Goal: Task Accomplishment & Management: Use online tool/utility

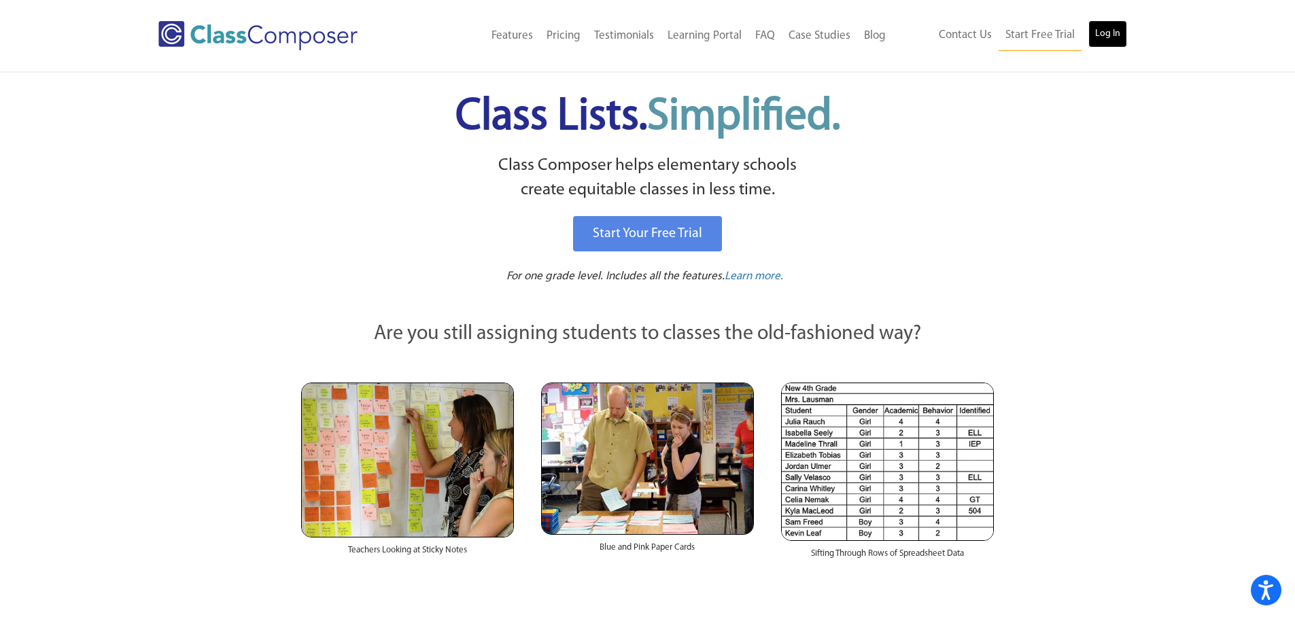
click at [1109, 29] on link "Log In" at bounding box center [1107, 33] width 39 height 27
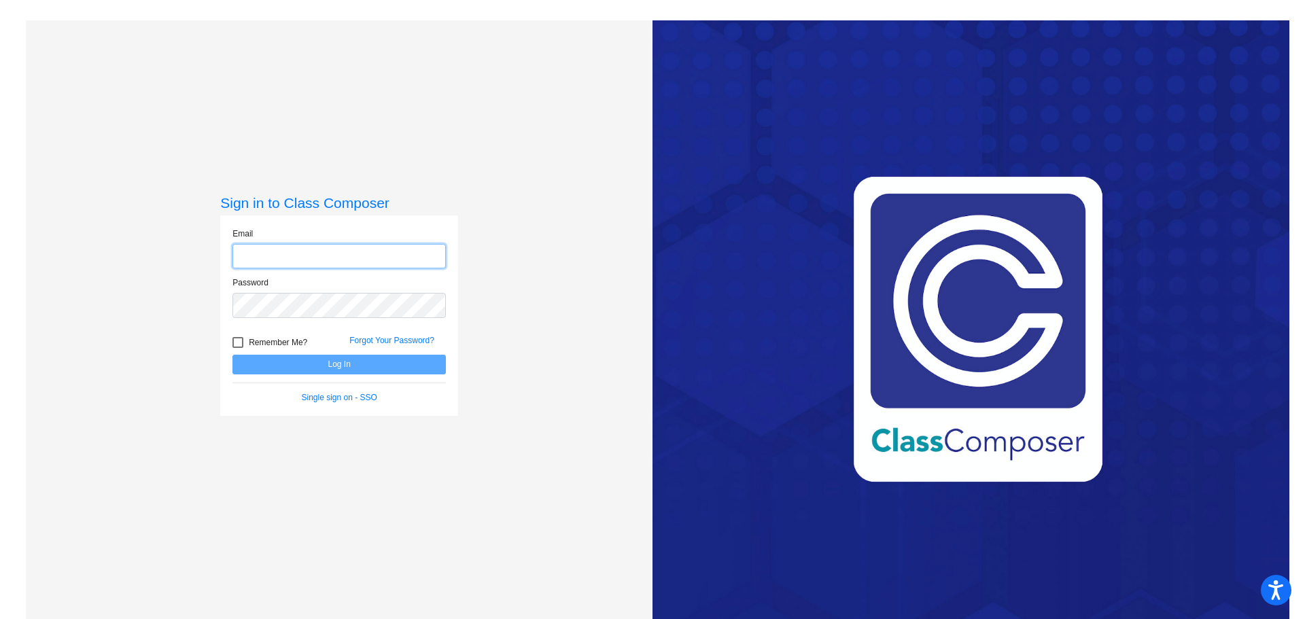
type input "dsimpson@mail.meridian223.org"
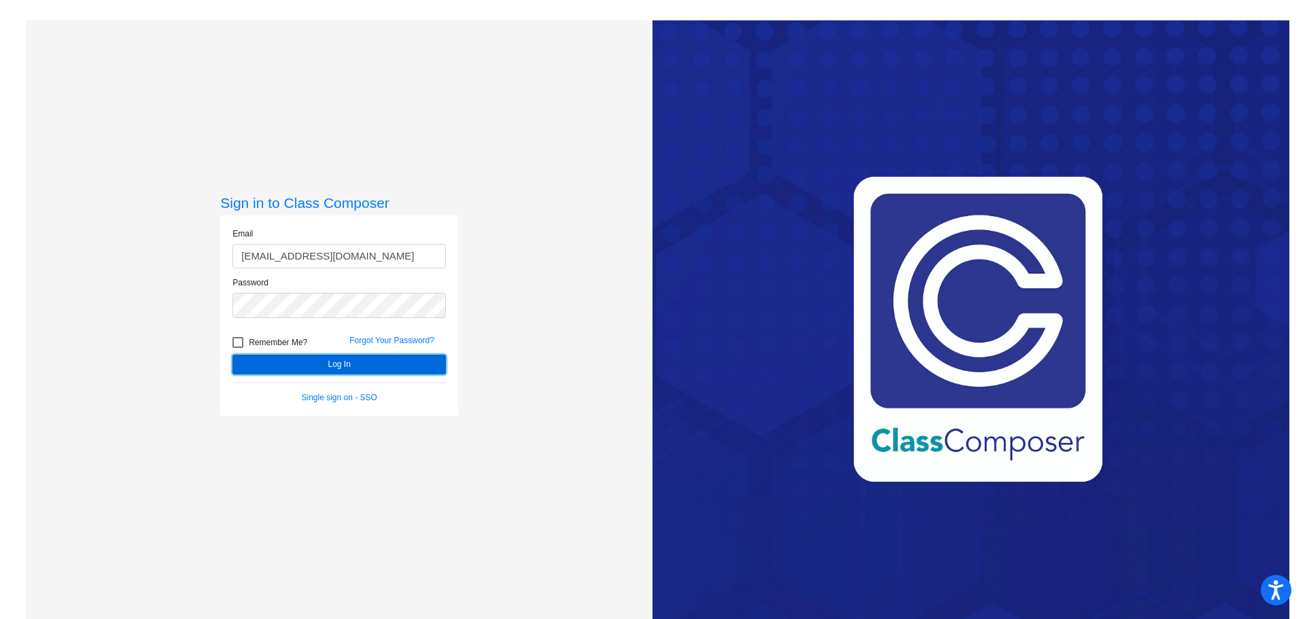
click at [419, 366] on button "Log In" at bounding box center [339, 365] width 213 height 20
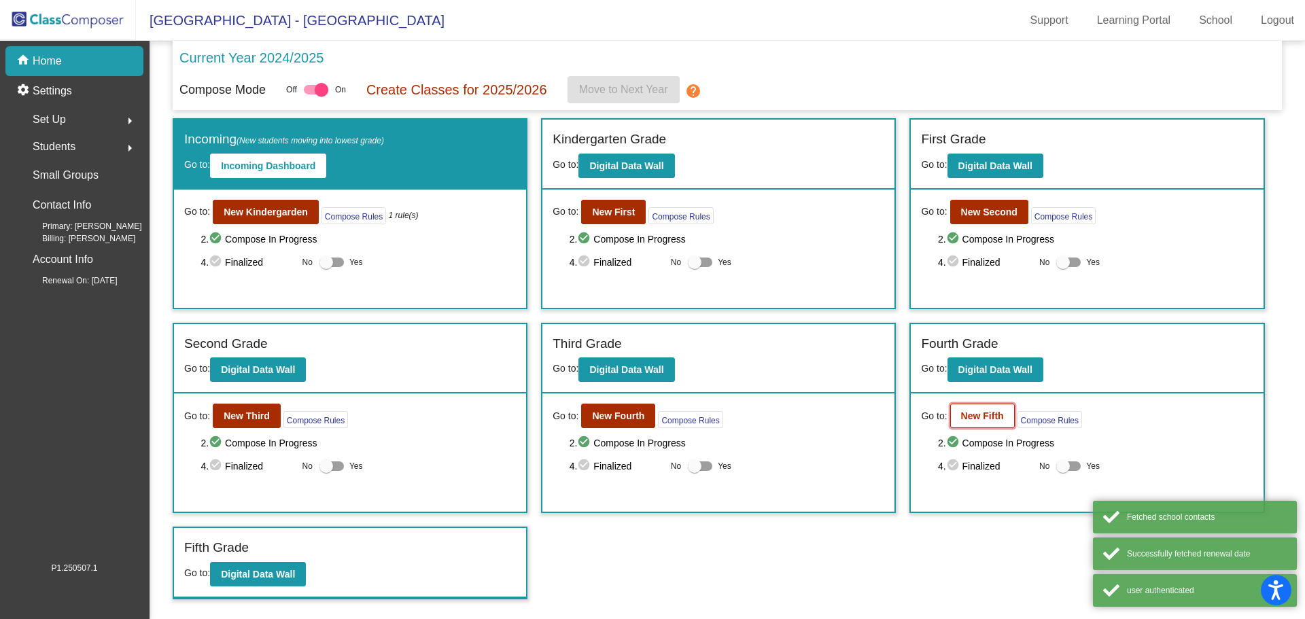
click at [977, 415] on b "New Fifth" at bounding box center [982, 416] width 43 height 11
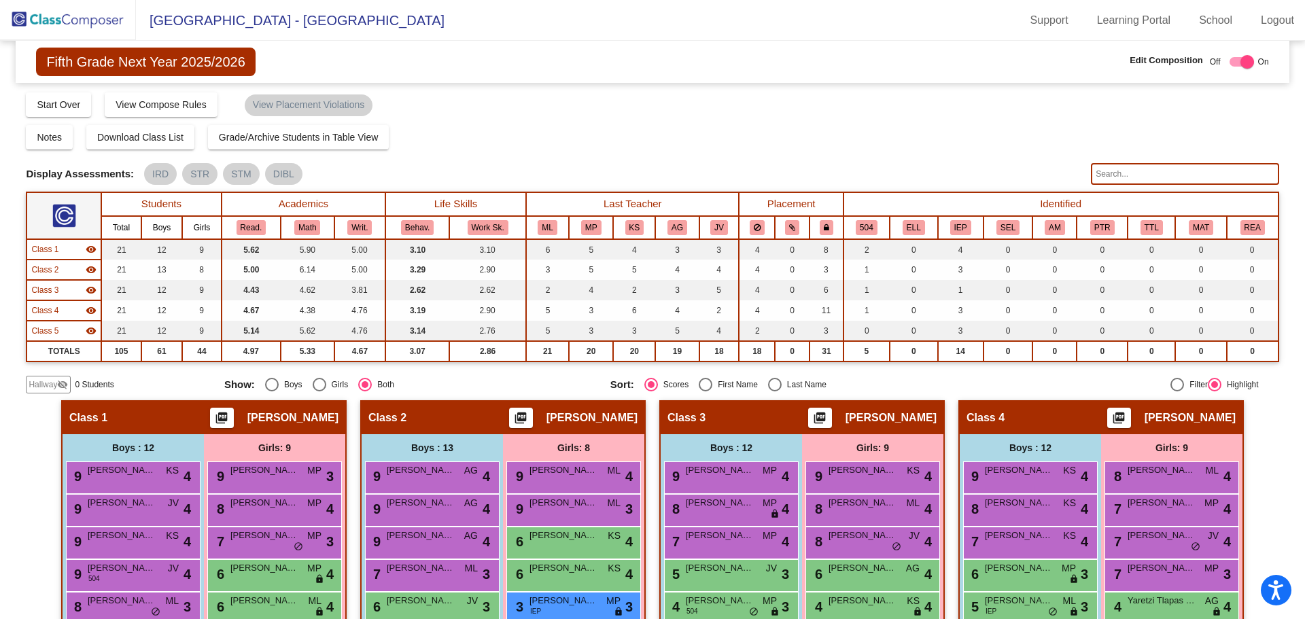
drag, startPoint x: 1131, startPoint y: 174, endPoint x: 1130, endPoint y: 158, distance: 15.7
click at [1130, 172] on input "text" at bounding box center [1185, 174] width 188 height 22
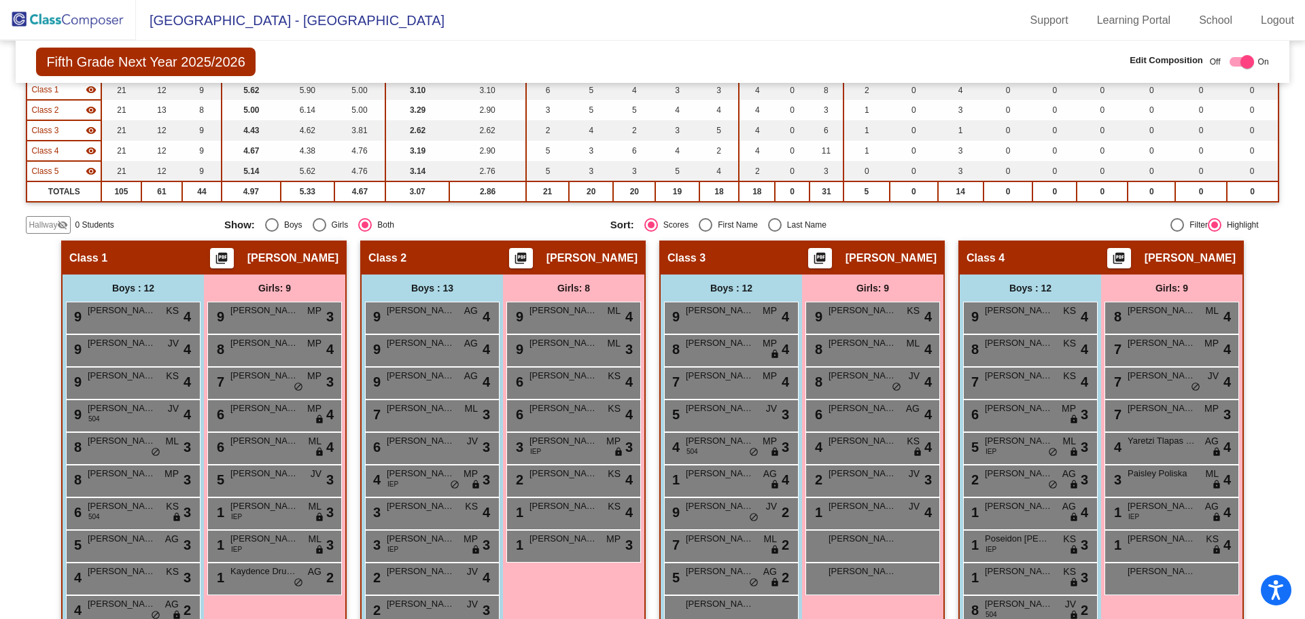
scroll to position [83, 0]
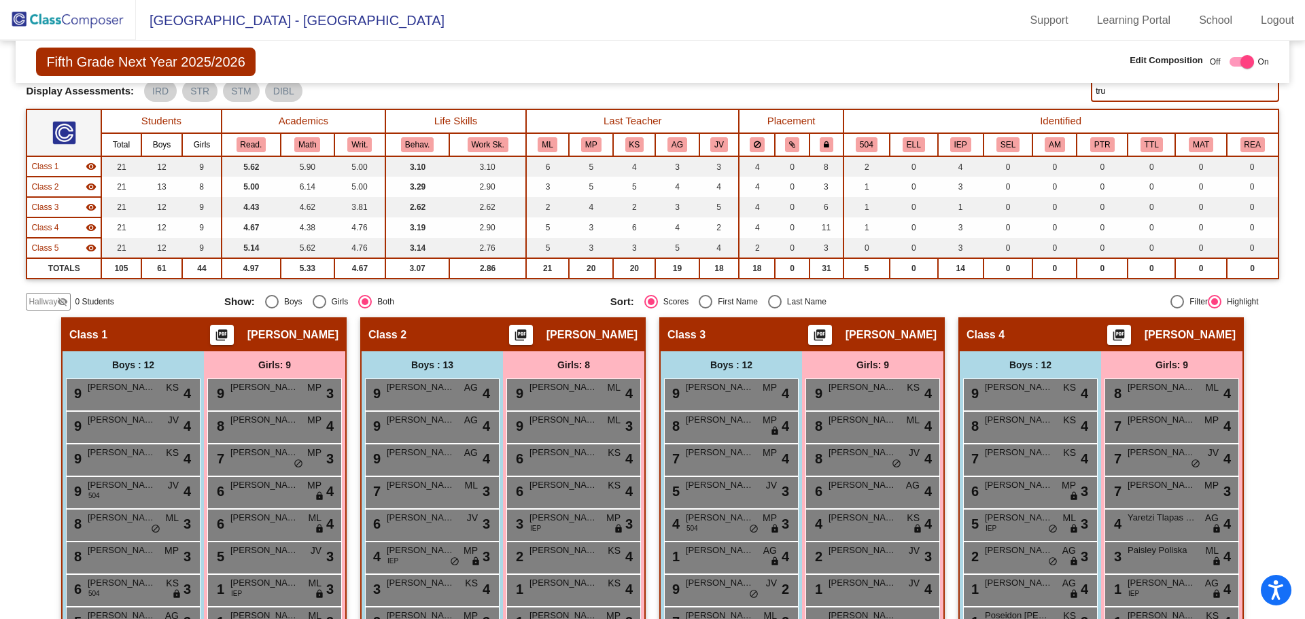
type input "tru"
